Goal: Task Accomplishment & Management: Use online tool/utility

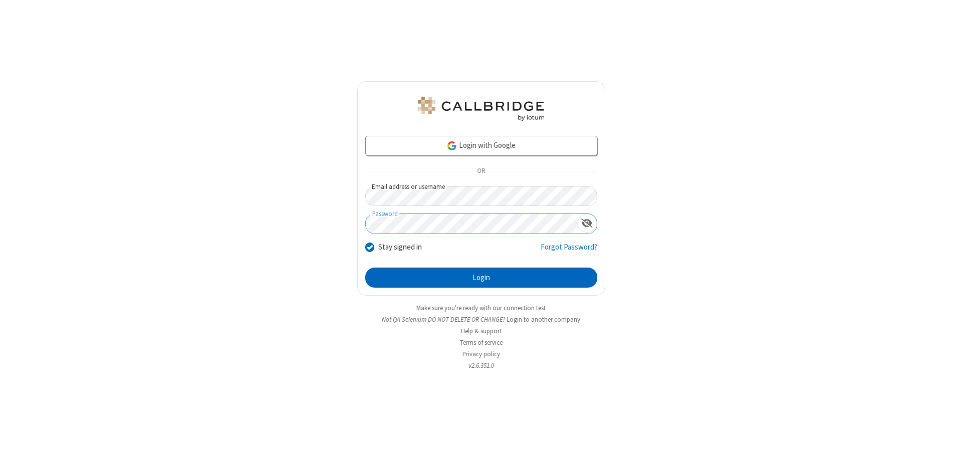
click at [481, 278] on button "Login" at bounding box center [481, 278] width 232 height 20
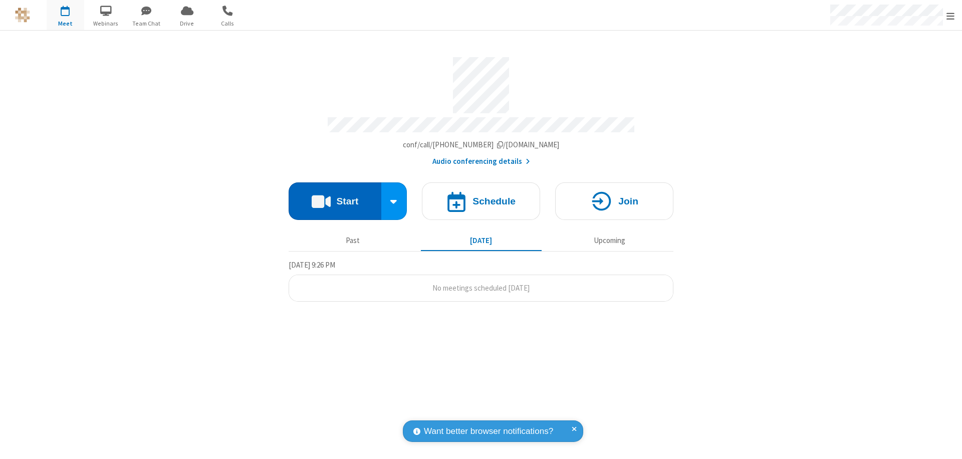
click at [335, 196] on button "Start" at bounding box center [335, 201] width 93 height 38
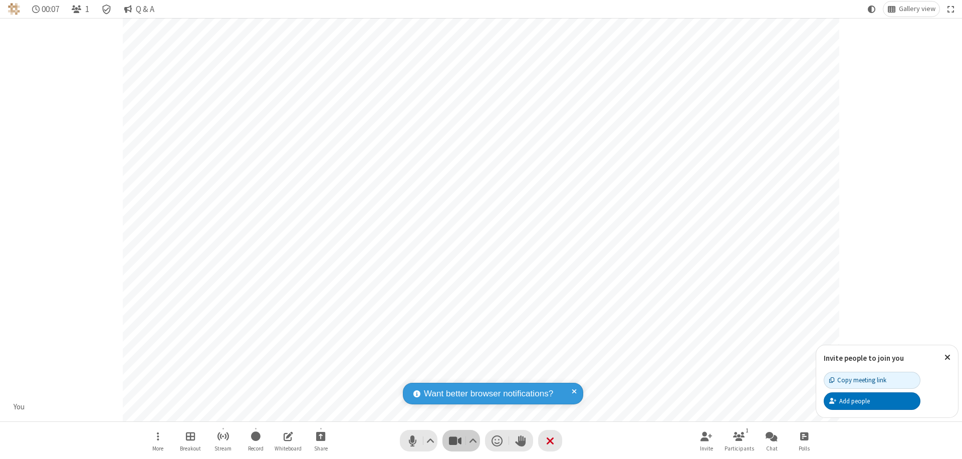
click at [455, 440] on span "Stop video (⌘+Shift+V)" at bounding box center [454, 440] width 15 height 15
click at [455, 440] on span "Start video (⌘+Shift+V)" at bounding box center [454, 440] width 15 height 15
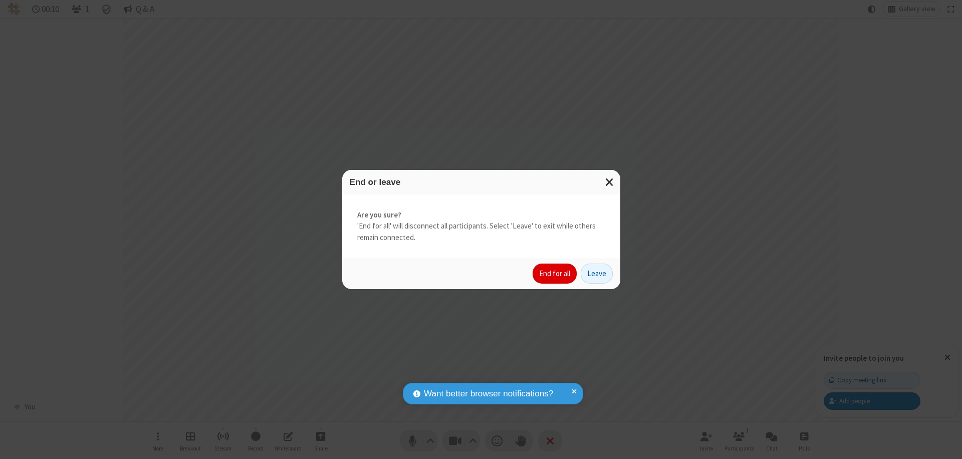
click at [555, 274] on button "End for all" at bounding box center [555, 274] width 44 height 20
